Goal: Transaction & Acquisition: Book appointment/travel/reservation

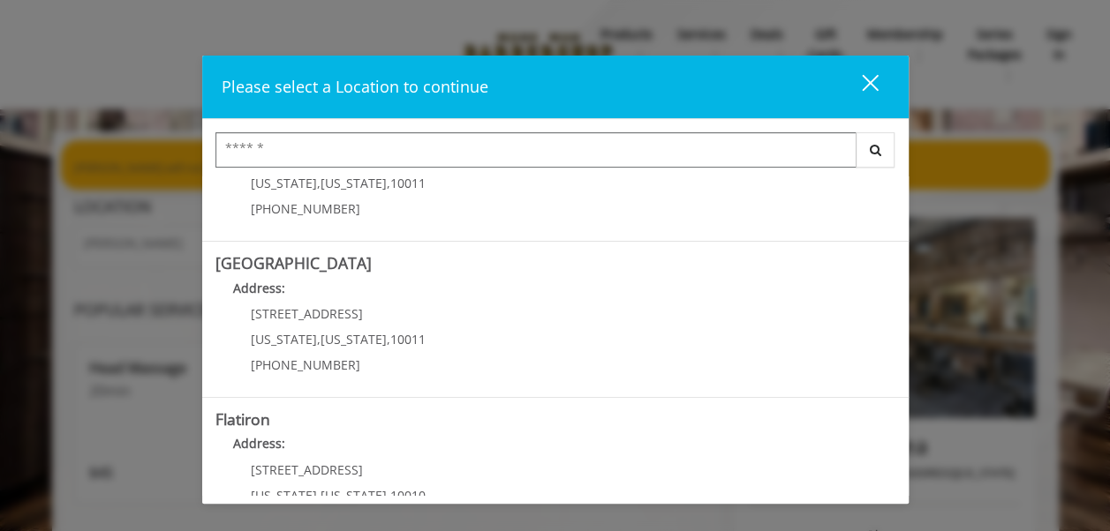
scroll to position [252, 0]
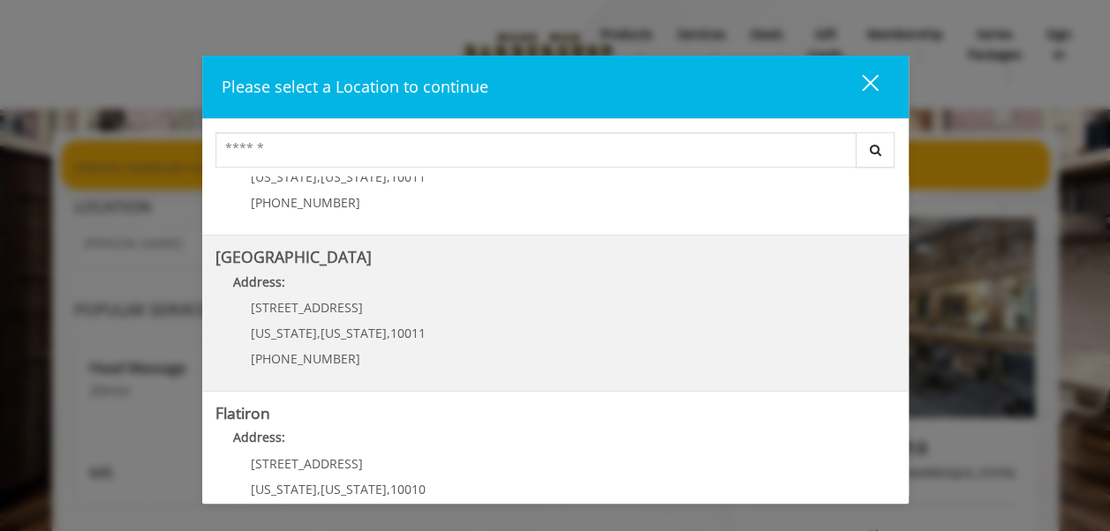
click at [251, 310] on span "[STREET_ADDRESS]" at bounding box center [307, 307] width 112 height 17
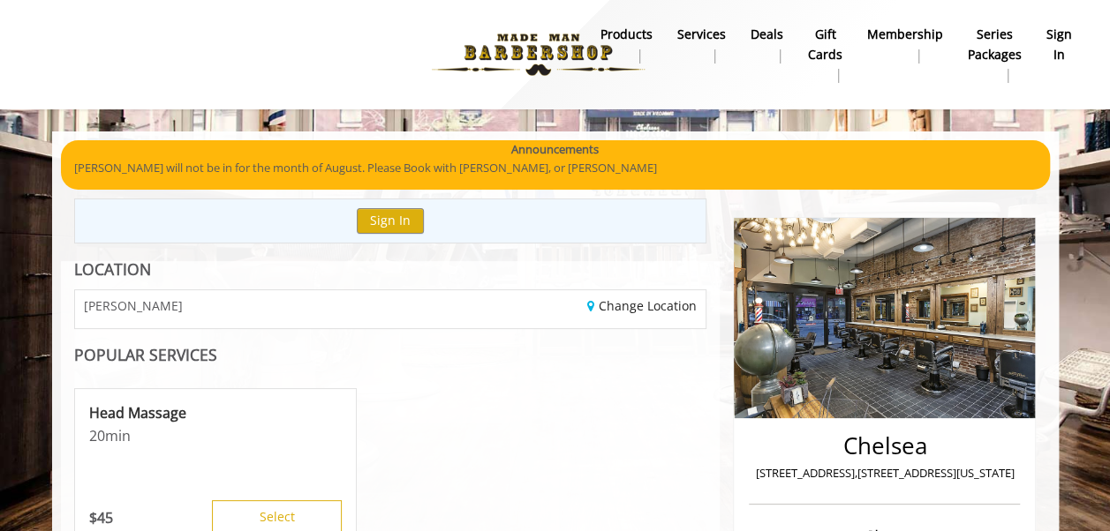
scroll to position [46, 0]
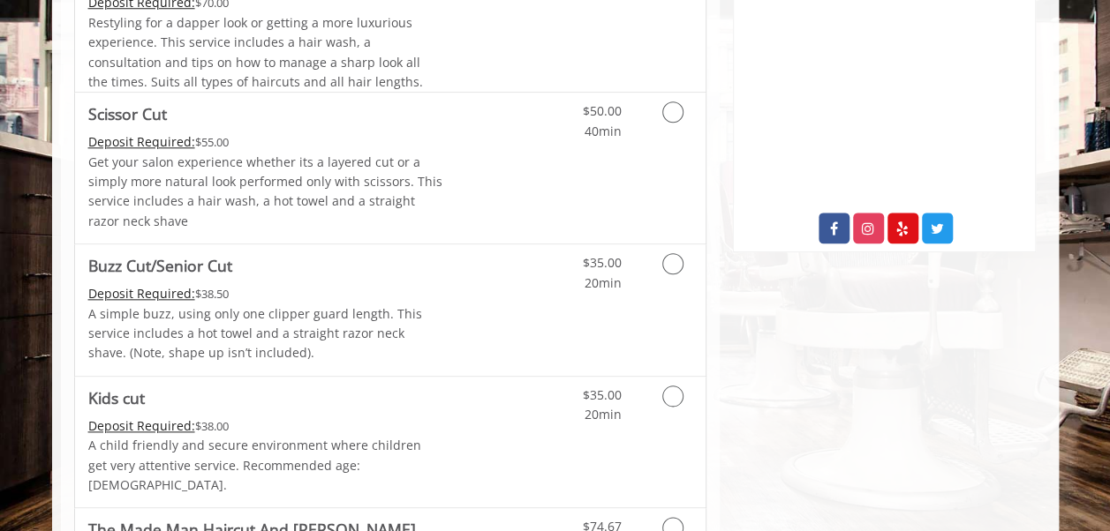
scroll to position [842, 0]
click at [669, 262] on icon "Grooming services" at bounding box center [672, 262] width 21 height 21
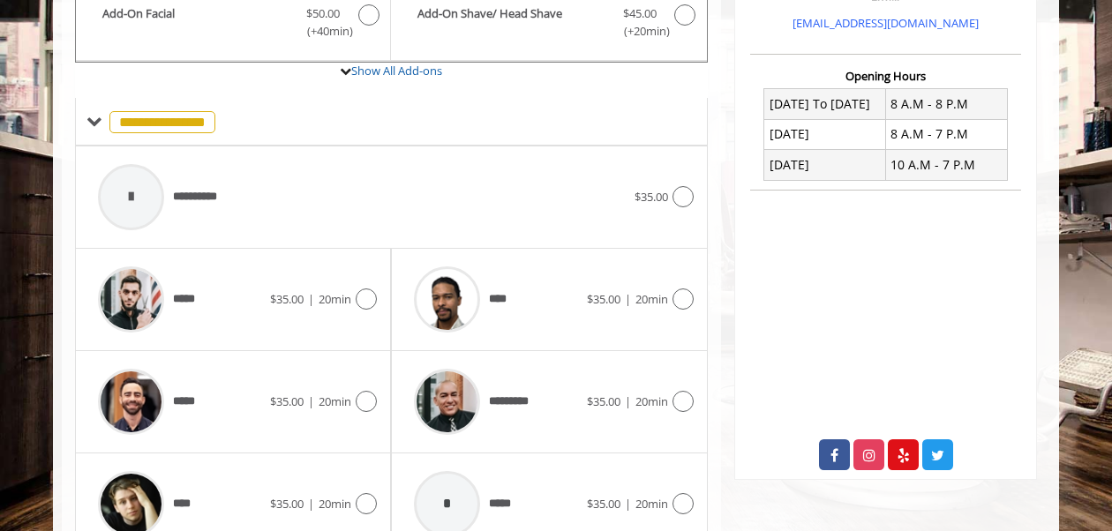
scroll to position [625, 0]
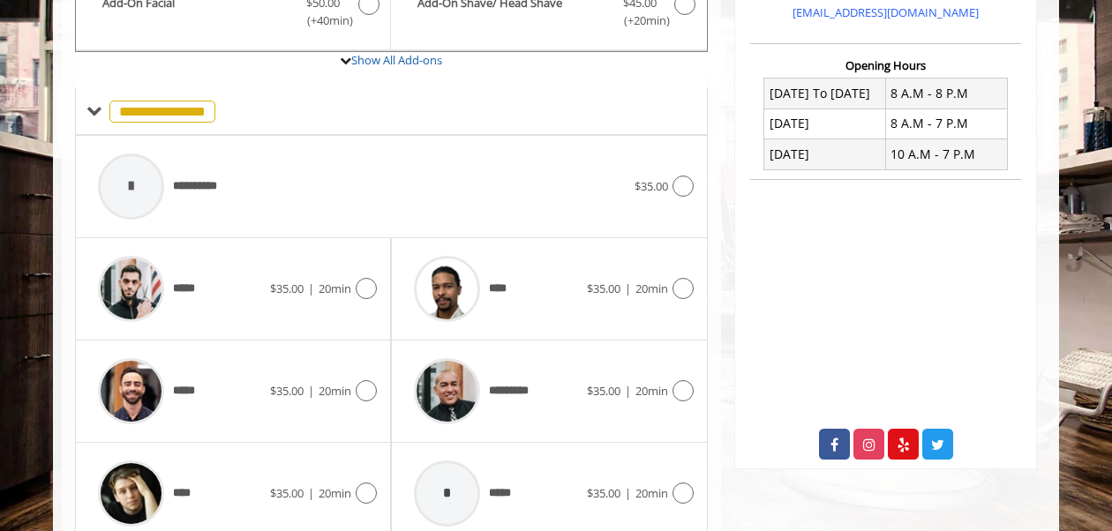
click at [689, 396] on div at bounding box center [681, 391] width 26 height 21
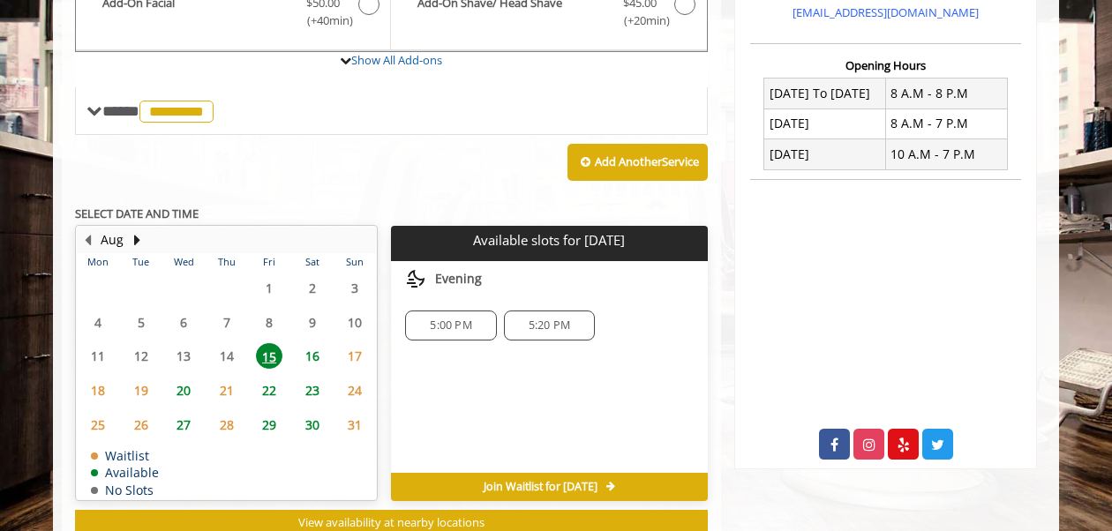
click at [443, 334] on div "5:00 PM" at bounding box center [450, 326] width 91 height 30
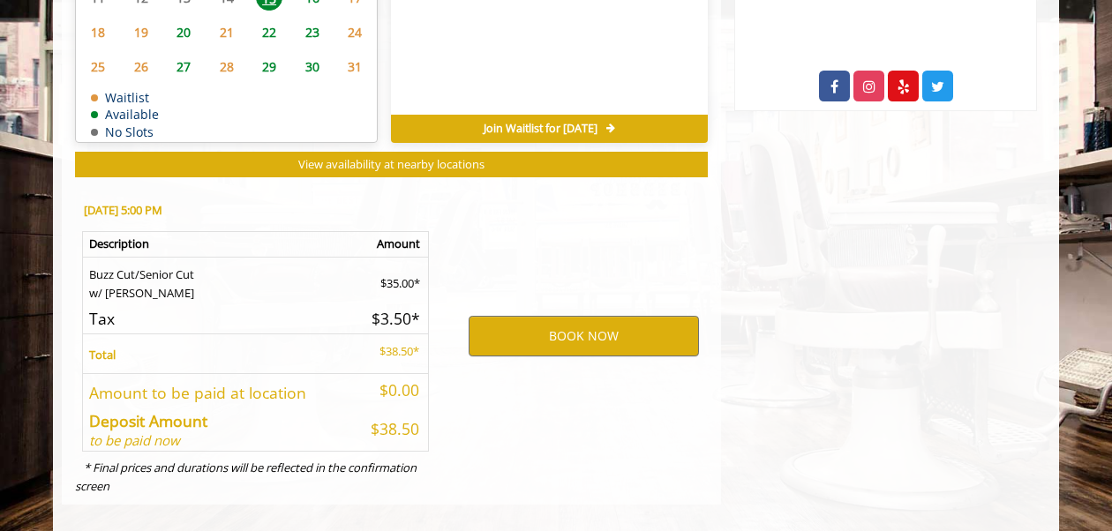
scroll to position [995, 0]
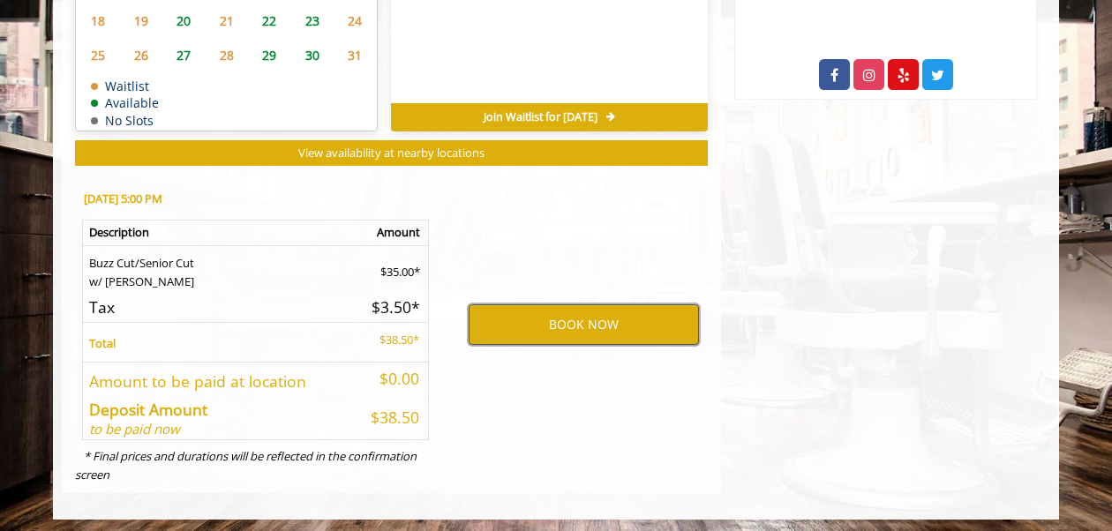
click at [638, 331] on button "BOOK NOW" at bounding box center [584, 325] width 230 height 41
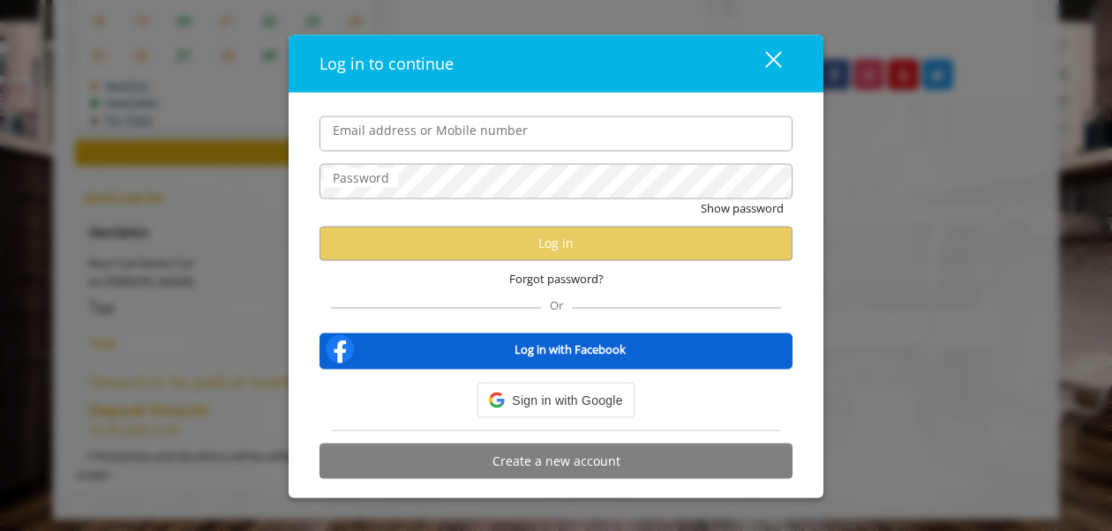
type input "**********"
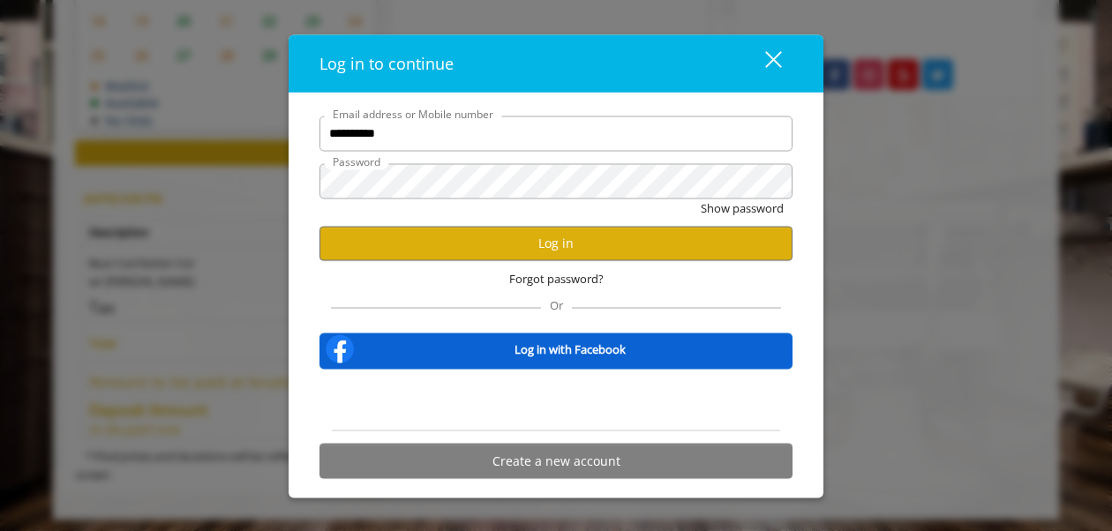
scroll to position [0, 0]
click at [715, 215] on button "Show password" at bounding box center [742, 208] width 83 height 19
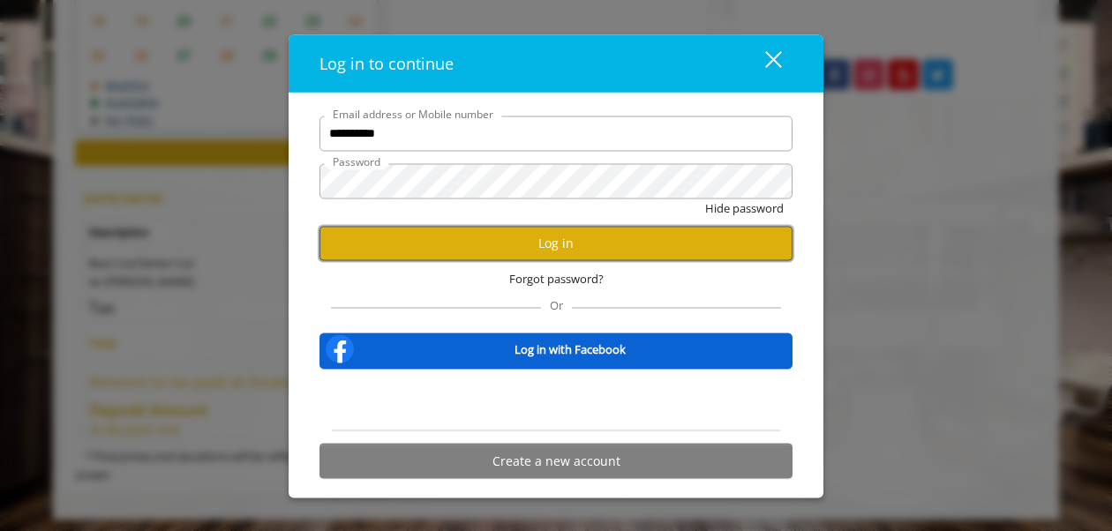
click at [677, 245] on button "Log in" at bounding box center [556, 243] width 473 height 34
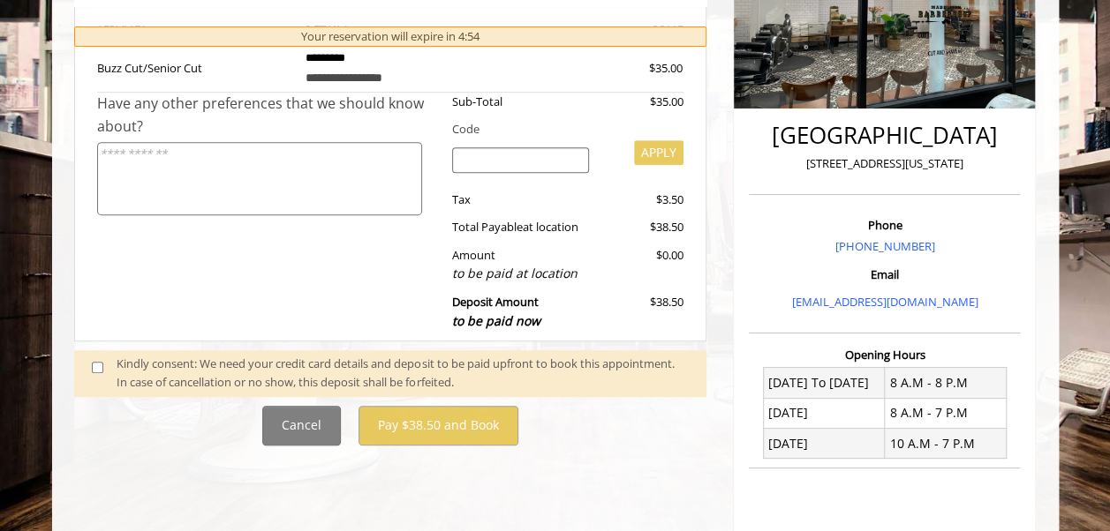
scroll to position [343, 0]
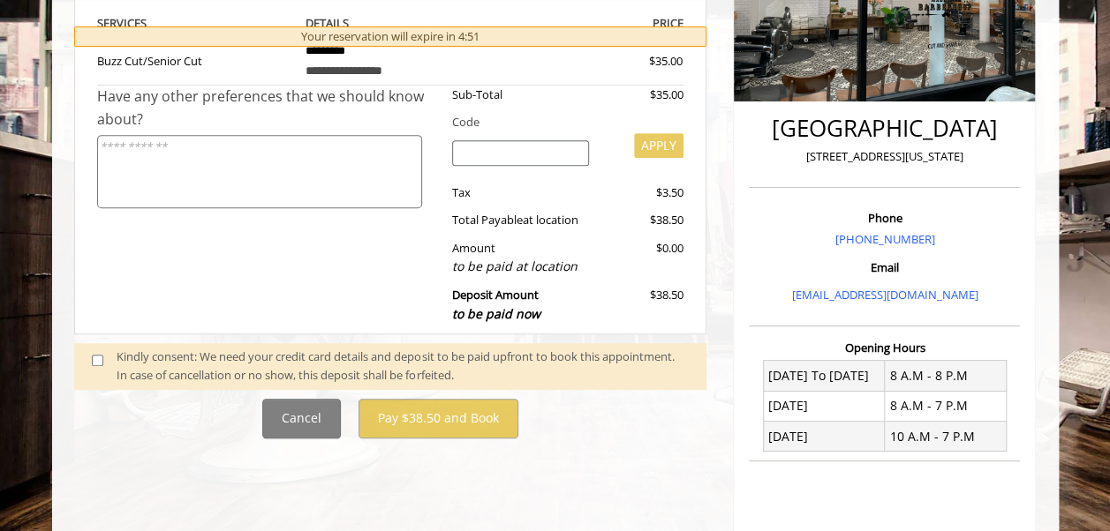
click at [98, 366] on span at bounding box center [105, 366] width 52 height 37
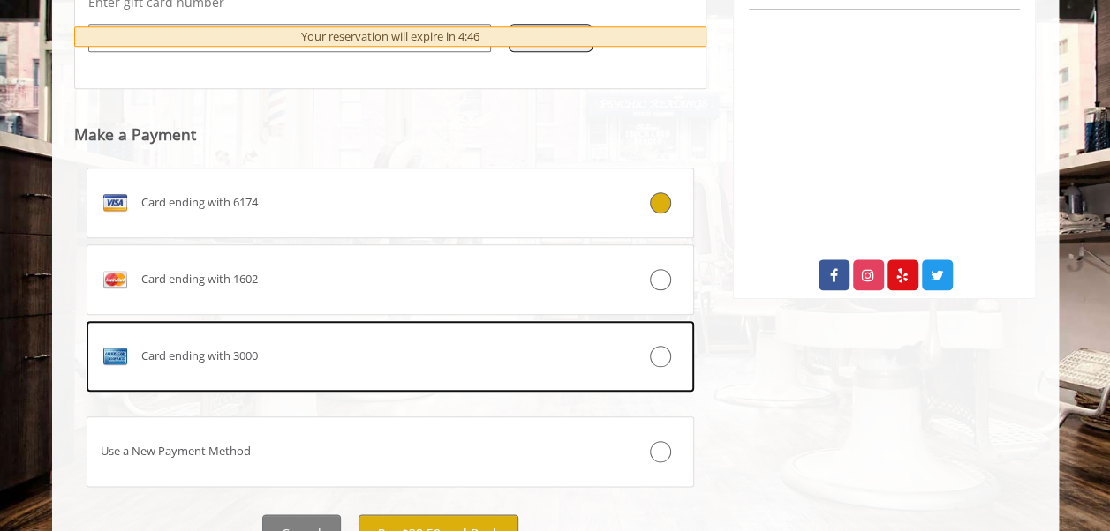
scroll to position [876, 0]
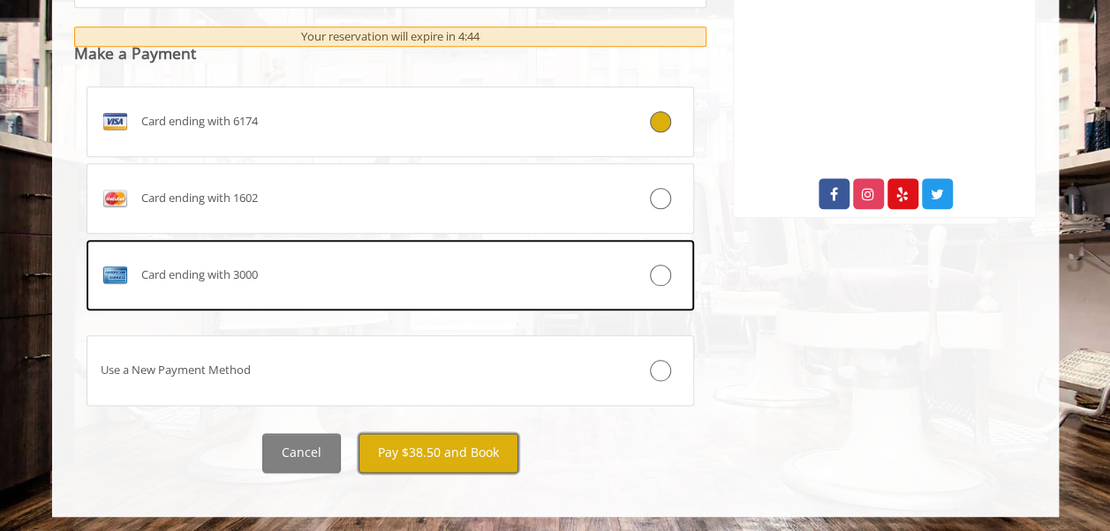
click at [413, 456] on button "Pay $38.50 and Book" at bounding box center [438, 453] width 160 height 40
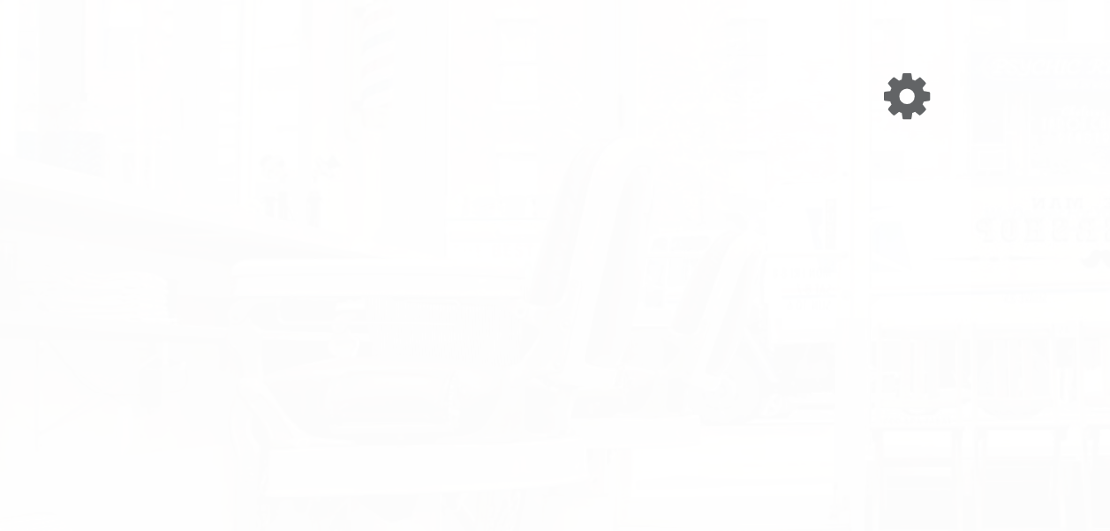
scroll to position [0, 0]
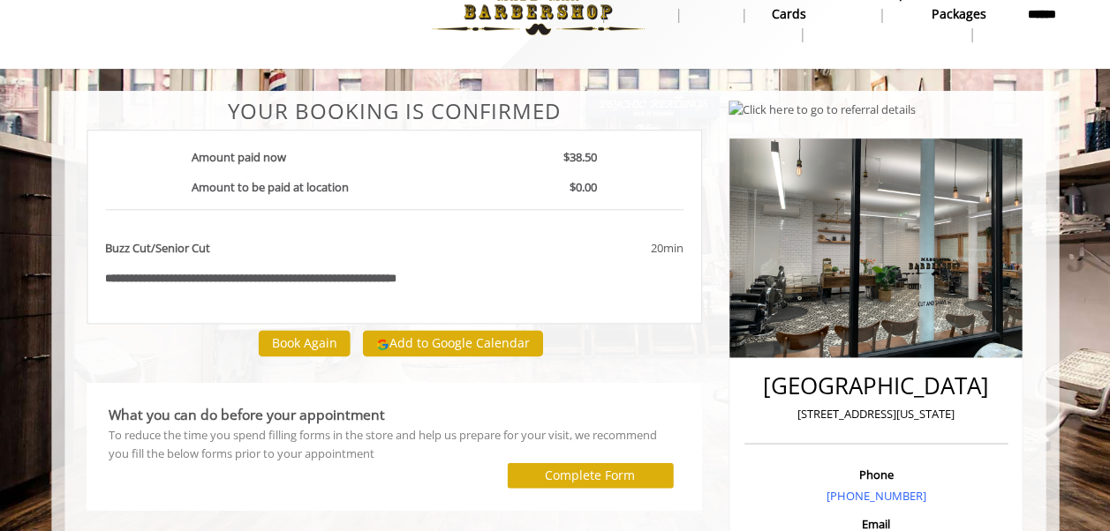
scroll to position [26, 0]
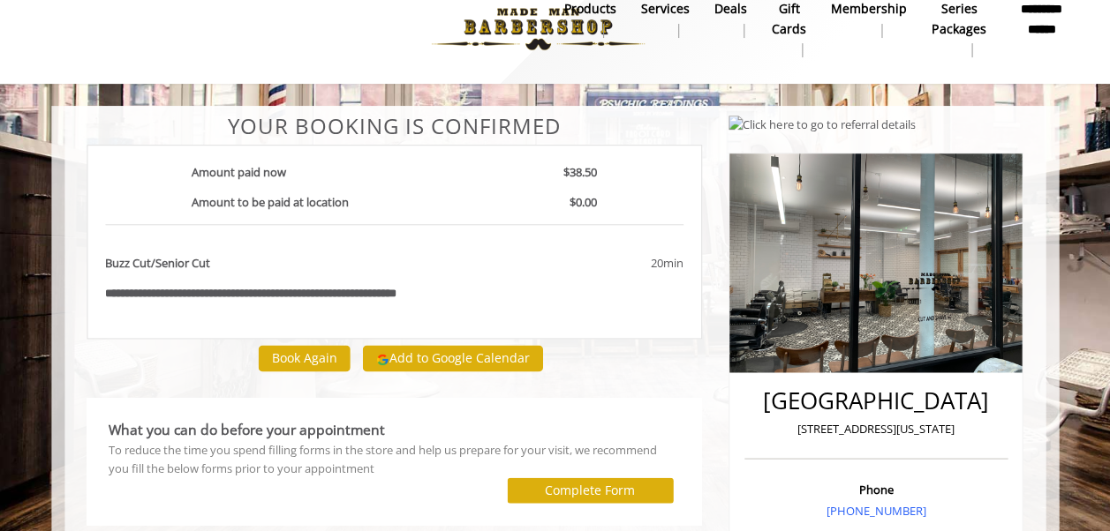
click at [475, 461] on div "To reduce the time you spend filling forms in the store and help us prepare for…" at bounding box center [394, 459] width 571 height 37
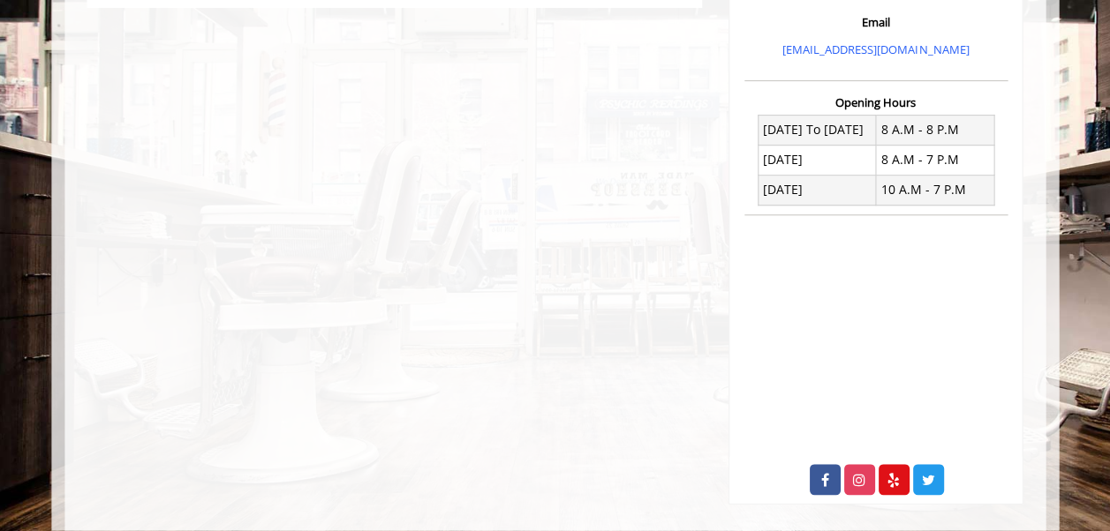
scroll to position [530, 0]
